Goal: Find specific page/section: Find specific page/section

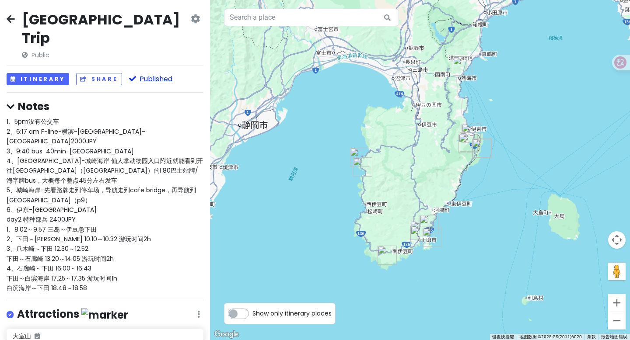
click at [147, 73] on button "Published" at bounding box center [150, 79] width 43 height 13
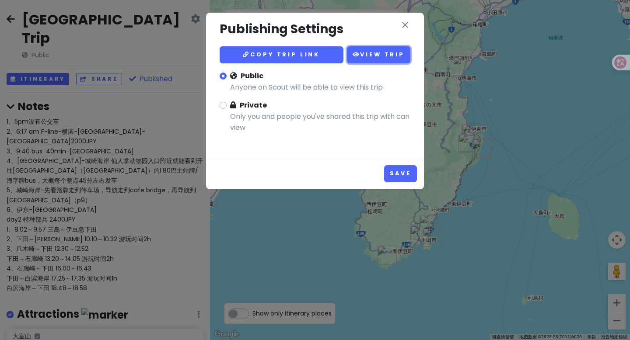
click at [369, 51] on link "View Trip" at bounding box center [378, 54] width 63 height 17
